Goal: Transaction & Acquisition: Purchase product/service

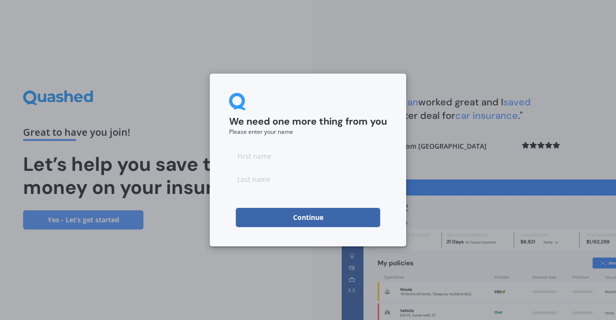
click at [281, 159] on input at bounding box center [308, 155] width 158 height 19
type input "[PERSON_NAME]"
click at [241, 178] on input at bounding box center [308, 178] width 158 height 19
type input "glentworth"
click at [284, 215] on button "Continue" at bounding box center [308, 217] width 144 height 19
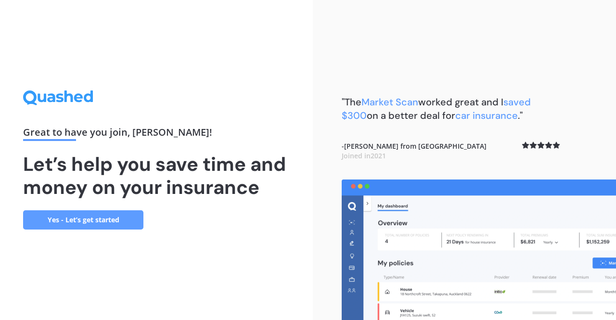
click at [89, 218] on link "Yes - Let’s get started" at bounding box center [83, 219] width 120 height 19
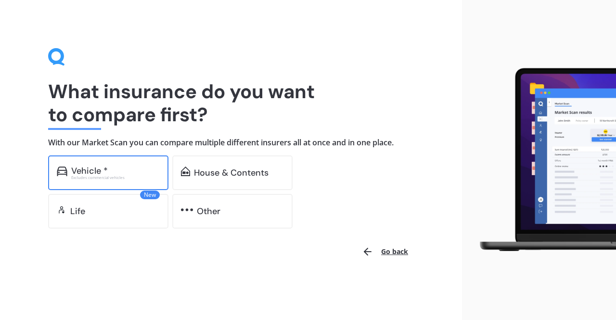
click at [96, 174] on div "Vehicle *" at bounding box center [89, 171] width 37 height 10
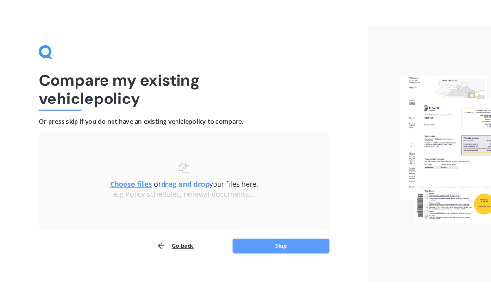
scroll to position [34, 0]
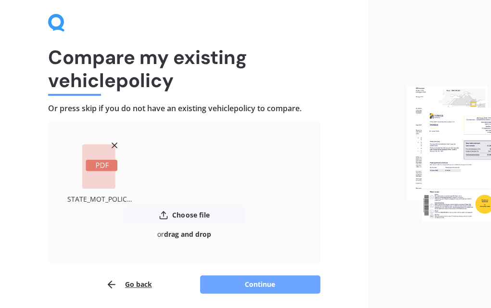
click at [245, 282] on button "Continue" at bounding box center [260, 284] width 120 height 18
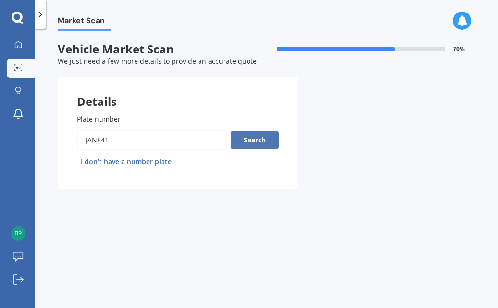
click at [245, 141] on button "Search" at bounding box center [255, 140] width 48 height 18
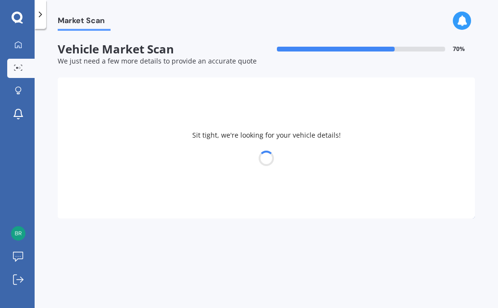
select select "TOYOTA"
select select "HILUX"
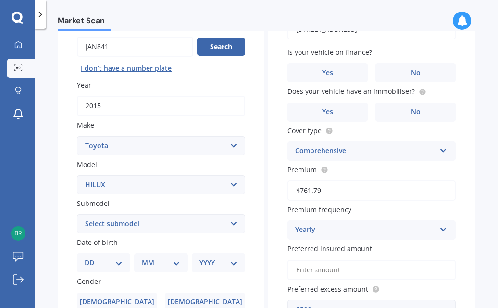
scroll to position [96, 0]
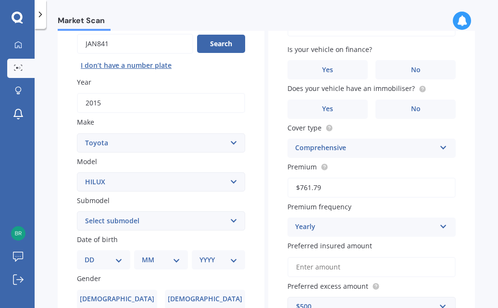
click at [230, 221] on select "Select submodel (All other) Diesel Diesel 4WD Petrol 4WD SR TD DC 2.8D/6AT/UT S…" at bounding box center [161, 220] width 168 height 19
select select "DIESEL 4WD"
click at [77, 212] on select "Select submodel (All other) Diesel Diesel 4WD Petrol 4WD SR TD DC 2.8D/6AT/UT S…" at bounding box center [161, 220] width 168 height 19
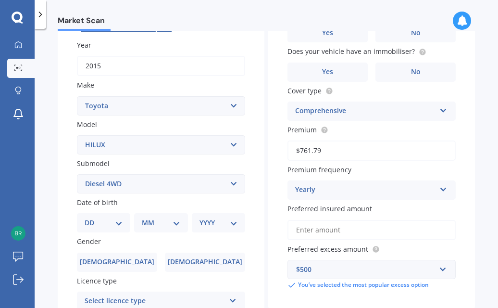
scroll to position [192, 0]
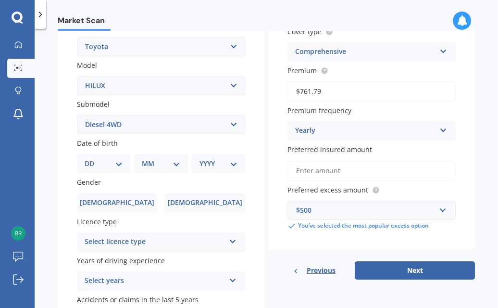
click at [118, 165] on select "DD 01 02 03 04 05 06 07 08 09 10 11 12 13 14 15 16 17 18 19 20 21 22 23 24 25 2…" at bounding box center [104, 163] width 38 height 11
select select "13"
click at [92, 159] on select "DD 01 02 03 04 05 06 07 08 09 10 11 12 13 14 15 16 17 18 19 20 21 22 23 24 25 2…" at bounding box center [104, 163] width 38 height 11
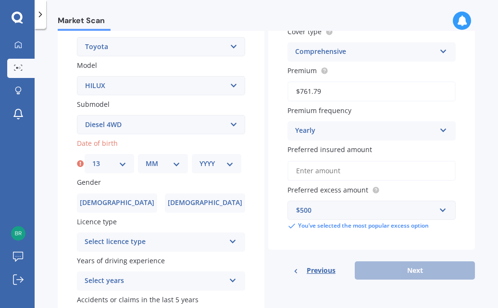
click at [173, 166] on select "MM 01 02 03 04 05 06 07 08 09 10 11 12" at bounding box center [163, 163] width 34 height 11
select select "08"
click at [146, 159] on select "MM 01 02 03 04 05 06 07 08 09 10 11 12" at bounding box center [163, 163] width 34 height 11
click at [227, 166] on select "YYYY 2025 2024 2023 2022 2021 2020 2019 2018 2017 2016 2015 2014 2013 2012 2011…" at bounding box center [217, 163] width 34 height 11
select select "1964"
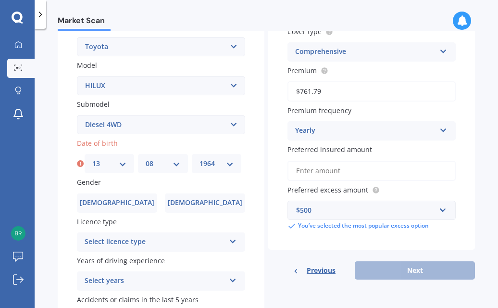
click at [200, 159] on select "YYYY 2025 2024 2023 2022 2021 2020 2019 2018 2017 2016 2015 2014 2013 2012 2011…" at bounding box center [217, 163] width 34 height 11
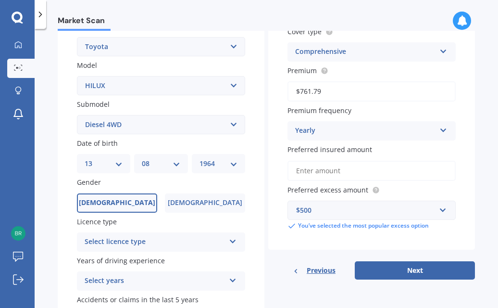
click at [131, 202] on label "[DEMOGRAPHIC_DATA]" at bounding box center [117, 202] width 80 height 19
click at [0, 0] on input "[DEMOGRAPHIC_DATA]" at bounding box center [0, 0] width 0 height 0
click at [229, 241] on icon at bounding box center [233, 239] width 8 height 7
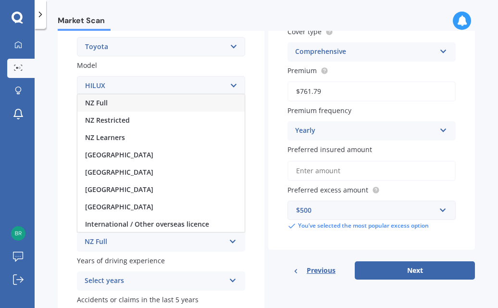
click at [109, 102] on div "NZ Full" at bounding box center [160, 102] width 167 height 17
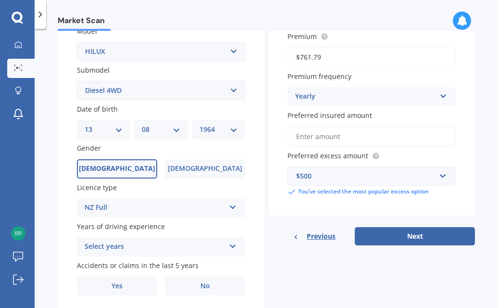
scroll to position [260, 0]
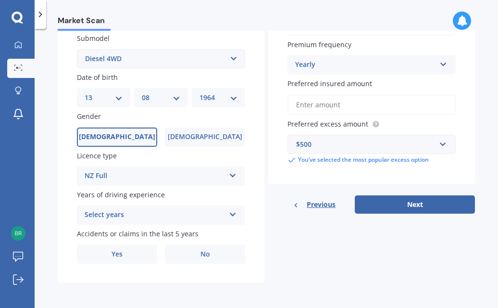
click at [229, 214] on icon at bounding box center [233, 212] width 8 height 7
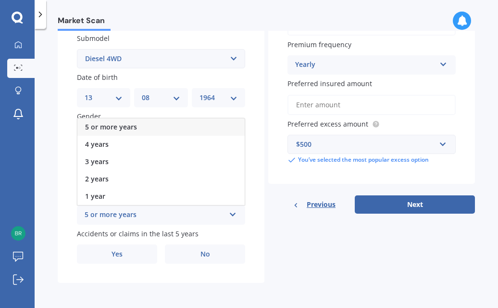
click at [116, 125] on span "5 or more years" at bounding box center [111, 126] width 52 height 9
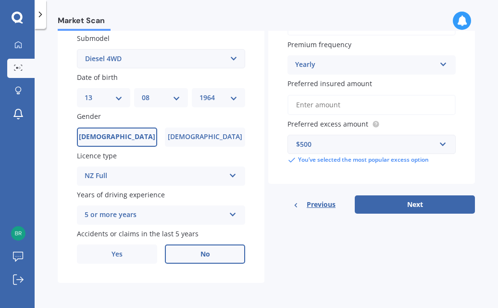
click at [204, 254] on span "No" at bounding box center [206, 254] width 10 height 8
click at [0, 0] on input "No" at bounding box center [0, 0] width 0 height 0
click at [193, 252] on label "No" at bounding box center [205, 253] width 80 height 19
click at [0, 0] on input "No" at bounding box center [0, 0] width 0 height 0
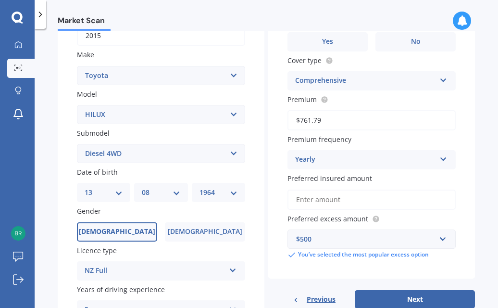
click at [230, 151] on select "Select submodel (All other) Diesel Diesel 4WD Petrol 4WD SR TD DC 2.8D/6AT/UT S…" at bounding box center [161, 153] width 168 height 19
click at [77, 144] on select "Select submodel (All other) Diesel Diesel 4WD Petrol 4WD SR TD DC 2.8D/6AT/UT S…" at bounding box center [161, 153] width 168 height 19
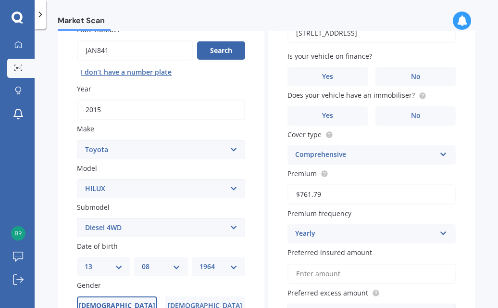
scroll to position [0, 0]
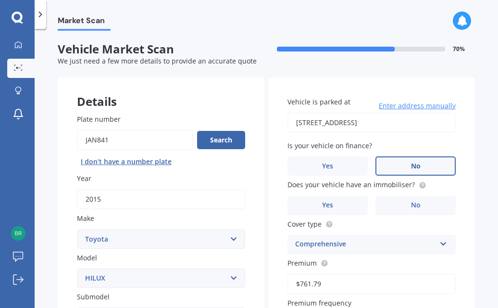
click at [394, 164] on label "No" at bounding box center [416, 165] width 80 height 19
click at [0, 0] on input "No" at bounding box center [0, 0] width 0 height 0
click at [412, 205] on span "No" at bounding box center [416, 205] width 10 height 8
click at [0, 0] on input "No" at bounding box center [0, 0] width 0 height 0
click at [371, 243] on div "Comprehensive" at bounding box center [365, 245] width 140 height 12
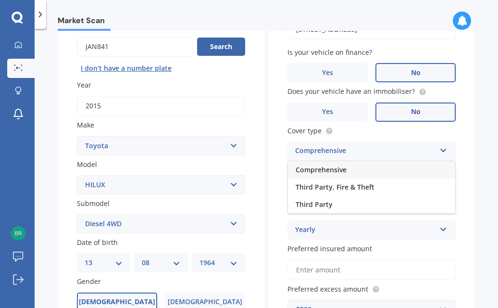
scroll to position [96, 0]
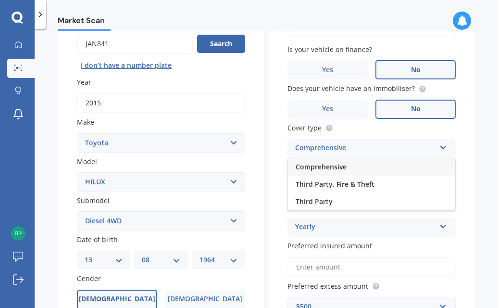
click at [339, 166] on span "Comprehensive" at bounding box center [321, 166] width 51 height 9
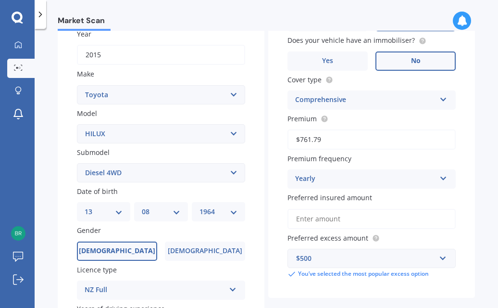
click at [397, 219] on input "Preferred insured amount" at bounding box center [372, 219] width 168 height 20
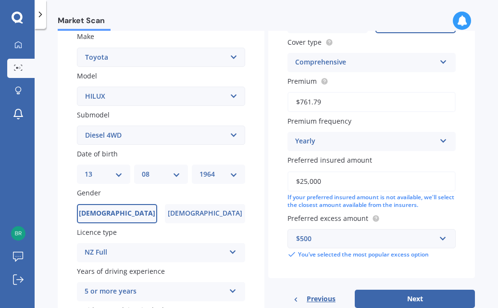
scroll to position [241, 0]
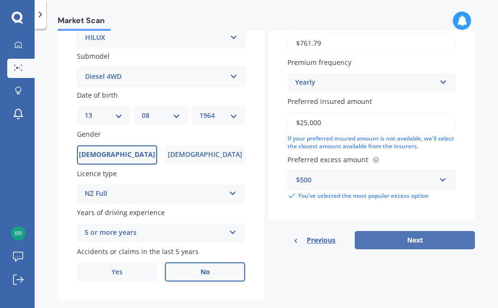
type input "$25,000"
click at [408, 240] on button "Next" at bounding box center [415, 240] width 120 height 18
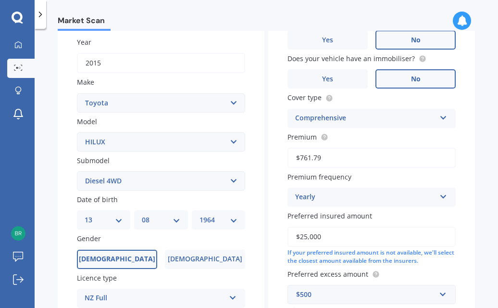
scroll to position [65, 0]
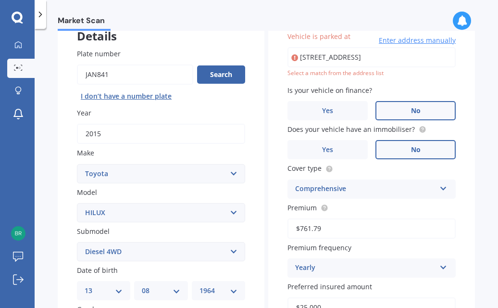
type input "[STREET_ADDRESS]"
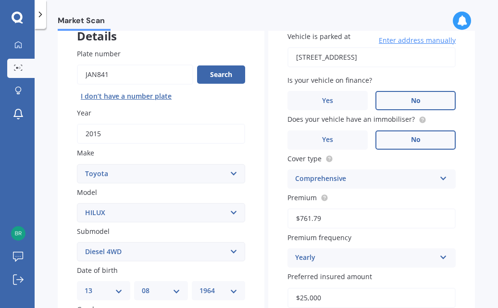
scroll to position [260, 0]
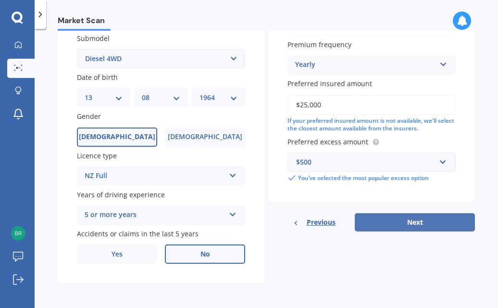
click at [407, 219] on button "Next" at bounding box center [415, 222] width 120 height 18
select select "13"
select select "08"
select select "1964"
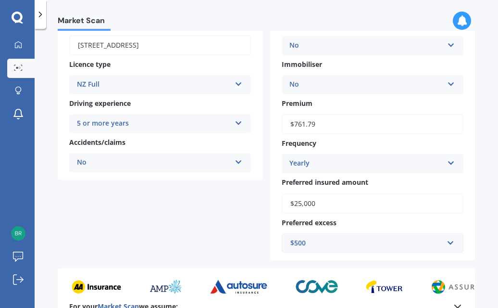
scroll to position [241, 0]
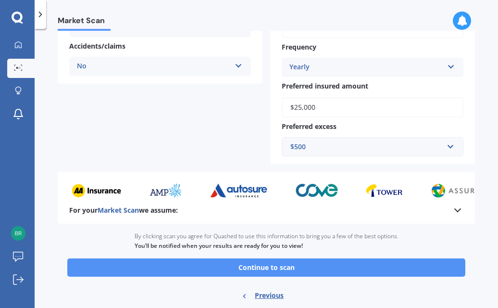
click at [261, 265] on button "Continue to scan" at bounding box center [266, 267] width 398 height 18
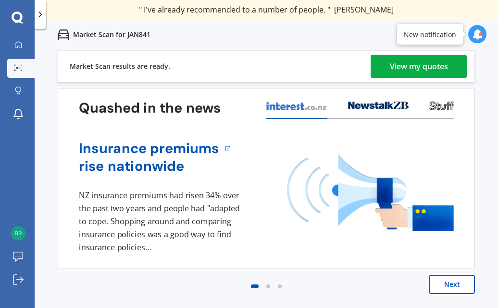
click at [391, 64] on div "View my quotes" at bounding box center [419, 66] width 58 height 23
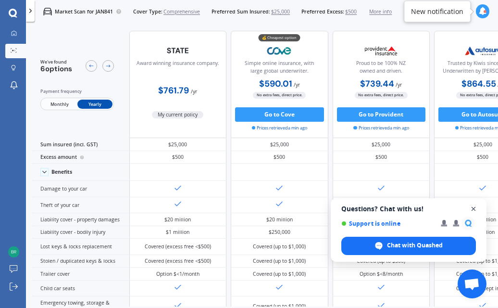
click at [473, 209] on span "Open chat" at bounding box center [474, 209] width 12 height 12
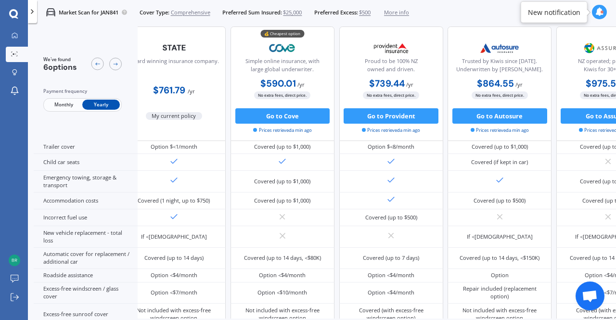
scroll to position [180, 0]
